Goal: Information Seeking & Learning: Check status

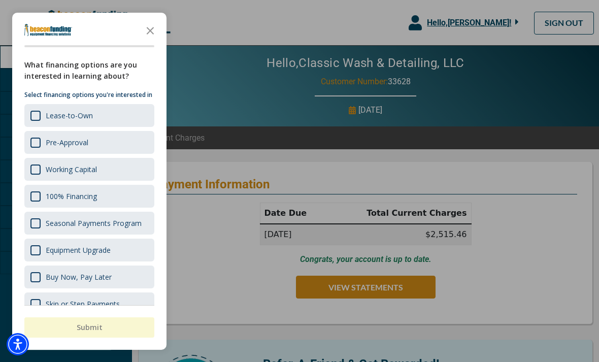
click at [157, 24] on icon "Close the survey" at bounding box center [150, 30] width 20 height 20
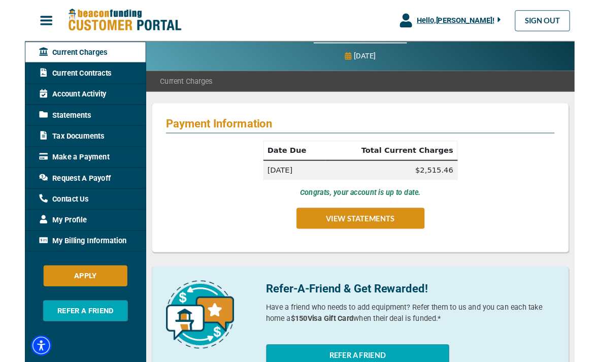
scroll to position [50, 0]
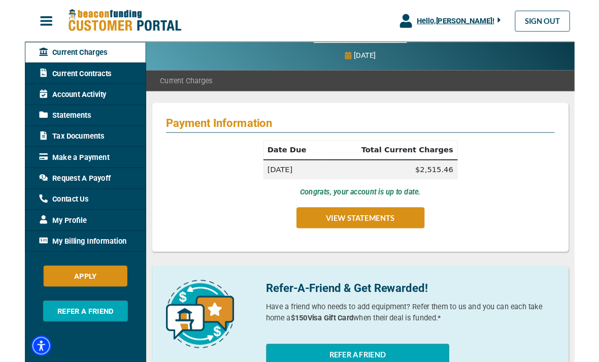
click at [343, 240] on button "VIEW STATEMENTS" at bounding box center [366, 237] width 140 height 23
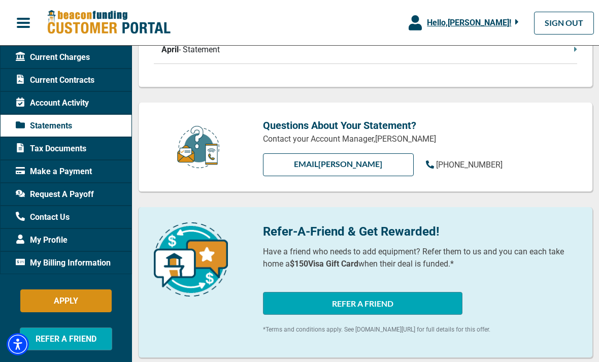
scroll to position [326, 0]
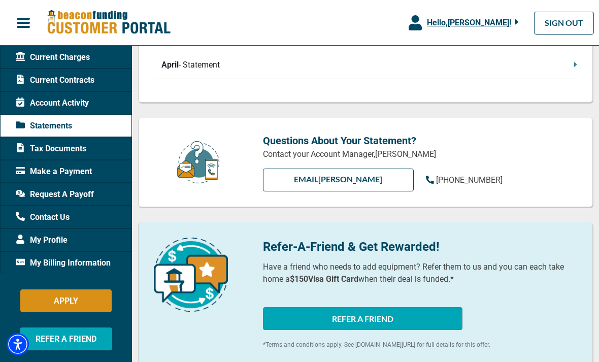
click at [43, 191] on span "Request A Payoff" at bounding box center [55, 194] width 78 height 12
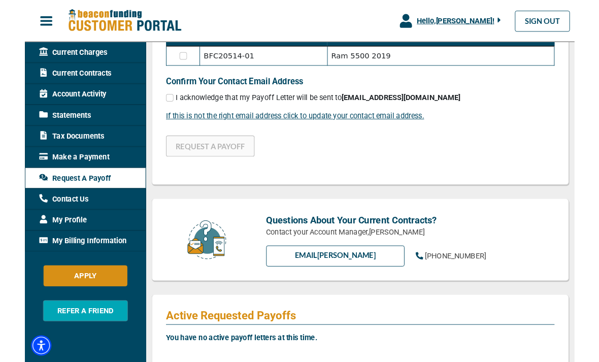
scroll to position [259, 0]
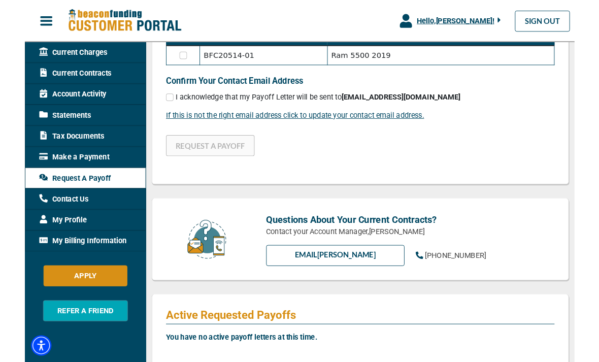
click at [53, 170] on span "Make a Payment" at bounding box center [54, 171] width 76 height 12
click at [47, 168] on span "Make a Payment" at bounding box center [54, 171] width 76 height 12
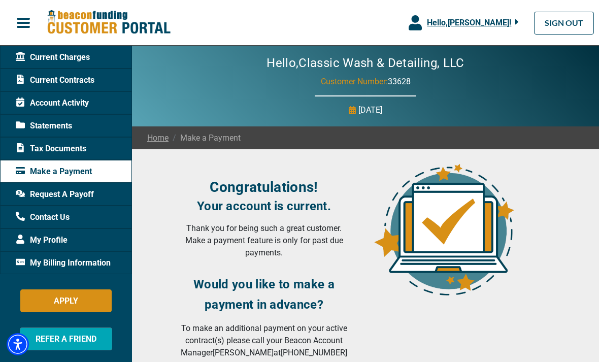
click at [47, 127] on span "Statements" at bounding box center [44, 126] width 56 height 12
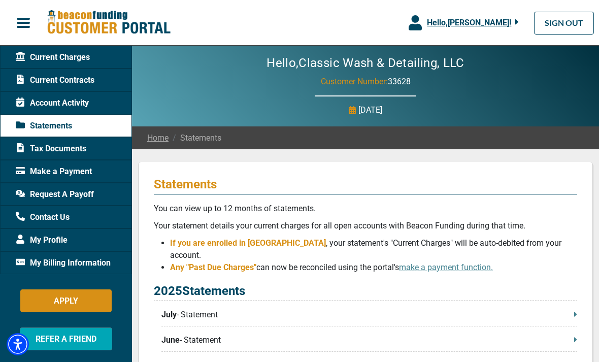
click at [186, 309] on p "July - Statement" at bounding box center [369, 315] width 416 height 12
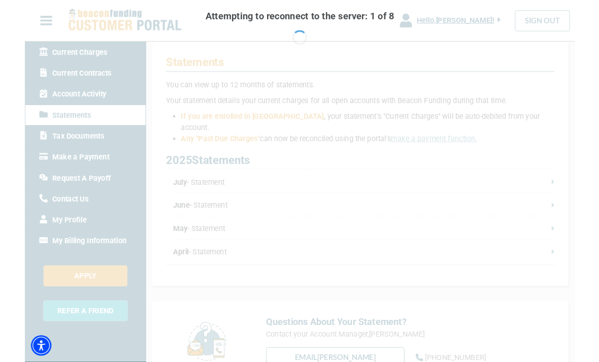
scroll to position [116, 0]
click at [253, 177] on div "Attempting to reconnect to the server: 1 of 8 Retry Alternatively, reload" at bounding box center [299, 197] width 599 height 394
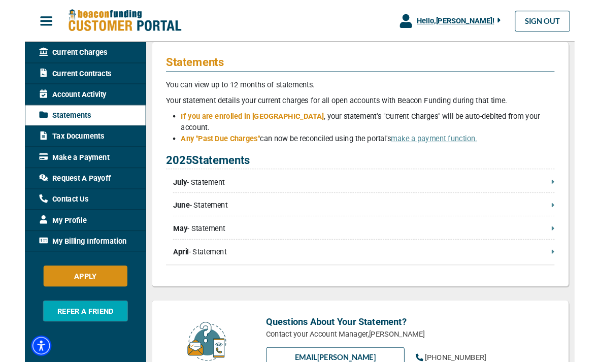
click at [262, 192] on p "July - Statement" at bounding box center [369, 198] width 416 height 12
click at [579, 193] on div "Statements You can view up to 12 months of statements. Your statement details y…" at bounding box center [365, 179] width 455 height 266
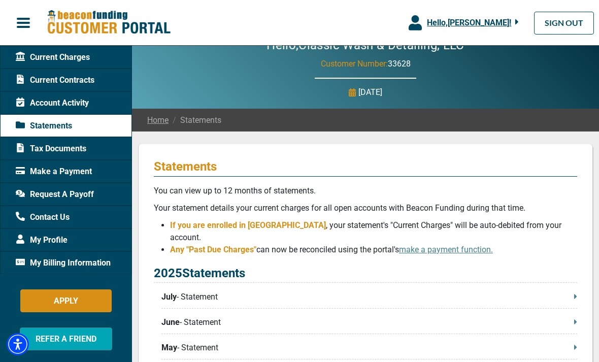
scroll to position [0, 0]
